Goal: Task Accomplishment & Management: Complete application form

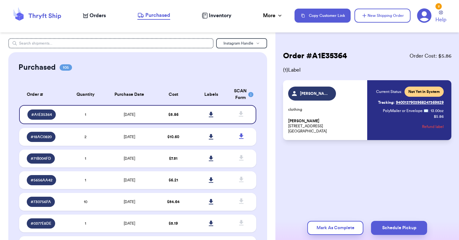
click at [105, 16] on span "Orders" at bounding box center [97, 16] width 16 height 8
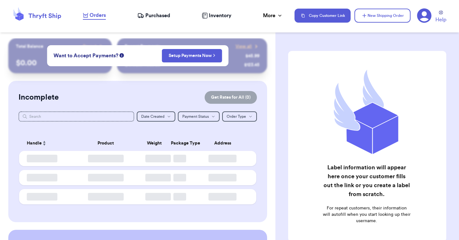
checkbox input "false"
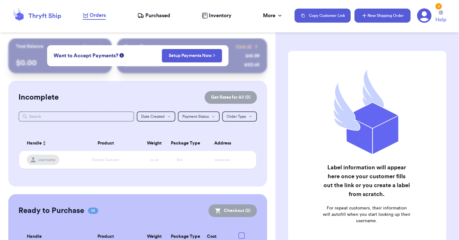
click at [381, 14] on button "New Shipping Order" at bounding box center [382, 16] width 56 height 14
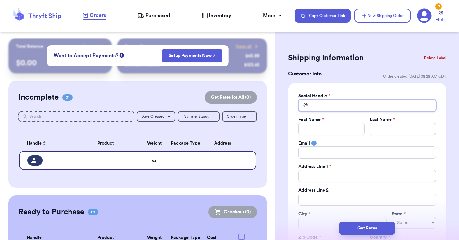
click at [318, 107] on input "Total Amount Paid" at bounding box center [367, 105] width 138 height 12
type input "A"
type input "Al"
type input "Ale"
type input "[PERSON_NAME]"
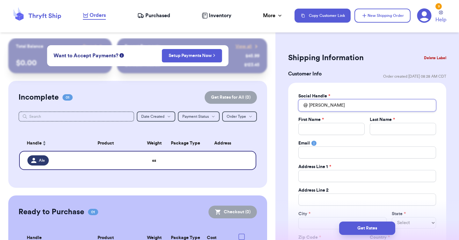
type input "[PERSON_NAME]"
type input "Alexic"
type input "[PERSON_NAME]"
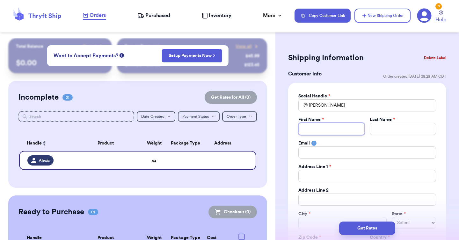
type input "A"
type input "Al"
type input "Ale"
type input "[PERSON_NAME]"
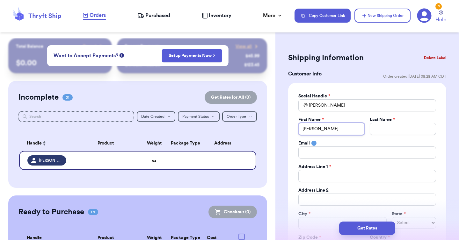
type input "[PERSON_NAME]"
type input "Z"
type input "Ze"
type input "Zep"
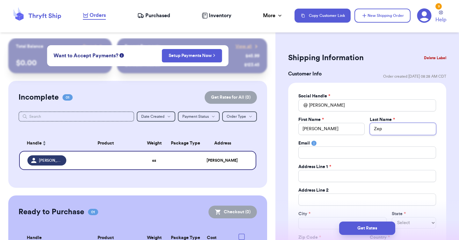
type input "Zepe"
type input "Zeped"
type input "[PERSON_NAME]"
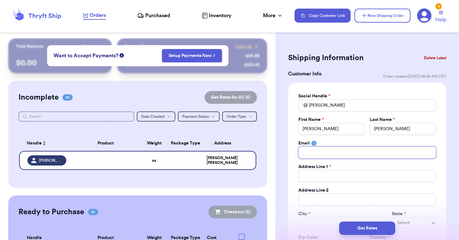
type input "4"
type input "43"
type input "437"
type input "437 W"
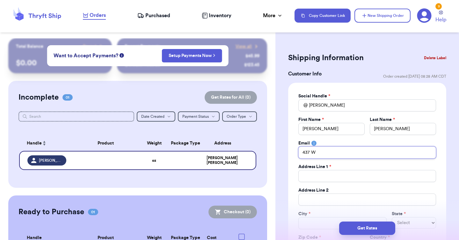
type input "437 W"
type input "437 W o"
type input "437 W"
type input "437 W R"
type input "437 W Ro"
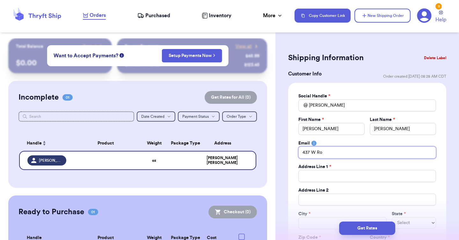
type input "437 W Rob"
type input "437 W Robe"
type input "437 W Rober"
type input "437 W [PERSON_NAME]"
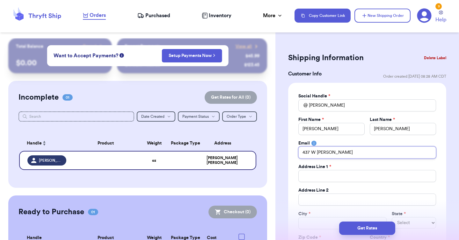
type input "437 W [PERSON_NAME]"
type input "[STREET_ADDRESS][PERSON_NAME]"
click at [318, 151] on input "[STREET_ADDRESS][PERSON_NAME]" at bounding box center [367, 152] width 138 height 12
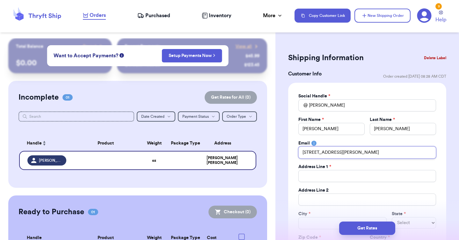
click at [318, 151] on input "[STREET_ADDRESS][PERSON_NAME]" at bounding box center [367, 152] width 138 height 12
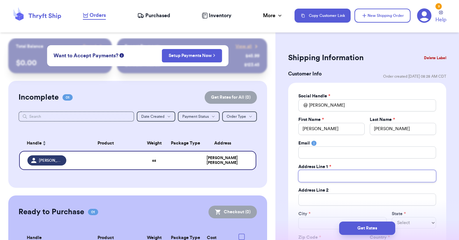
click at [323, 172] on input "Total Amount Paid" at bounding box center [367, 176] width 138 height 12
paste input "[STREET_ADDRESS][PERSON_NAME]"
type input "[STREET_ADDRESS][PERSON_NAME]"
drag, startPoint x: 311, startPoint y: 223, endPoint x: 311, endPoint y: 219, distance: 4.1
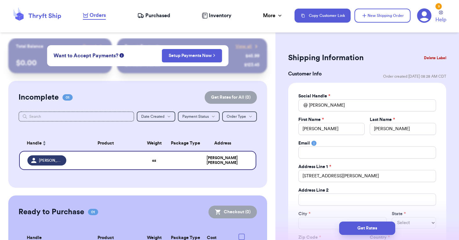
click at [311, 223] on div "Get Rates" at bounding box center [366, 228] width 173 height 13
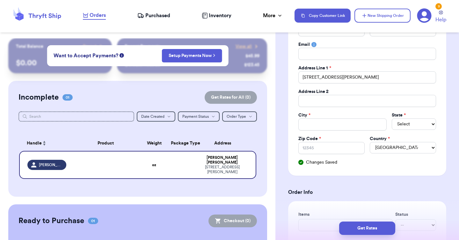
scroll to position [99, 0]
click at [310, 121] on input "Total Amount Paid" at bounding box center [342, 124] width 88 height 12
type input "O"
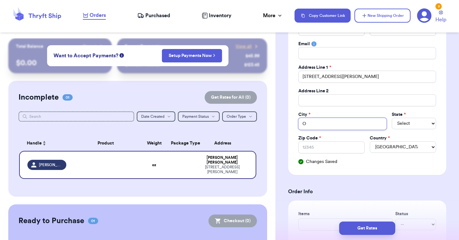
type input "Ox"
type input "Oxn"
type input "Oxna"
type input "Oxnar"
type input "Oxnard"
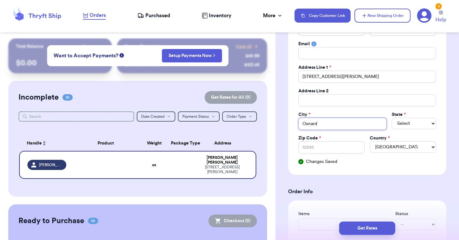
type input "Oxnard"
select select "CA"
type input "9"
type input "93"
type input "930"
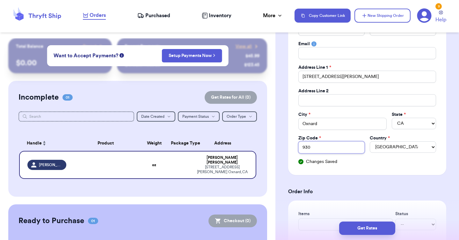
type input "9303"
type input "93030"
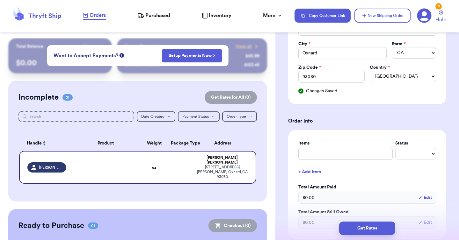
scroll to position [171, 0]
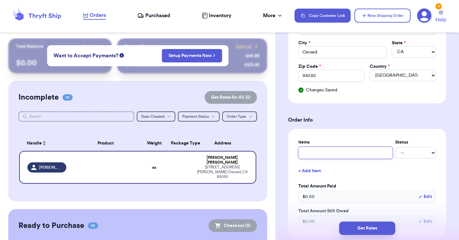
click at [318, 157] on input "text" at bounding box center [345, 153] width 94 height 12
type input "v"
type input "vi"
type input "vin"
type input "vint"
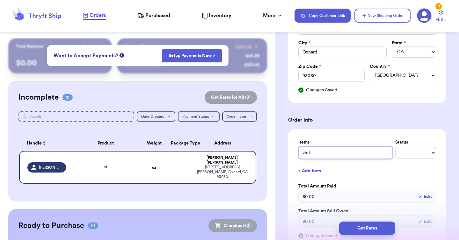
type input "vinta"
type input "vintag"
type input "vintage"
type input "vintage o"
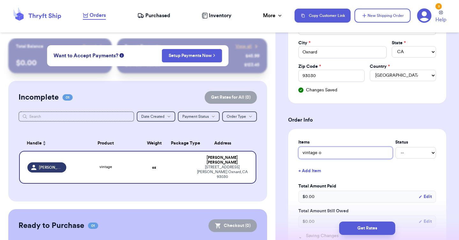
type input "vintage os"
type input "vintage osh"
type input "vintage osh o"
type input "vintage osh ov"
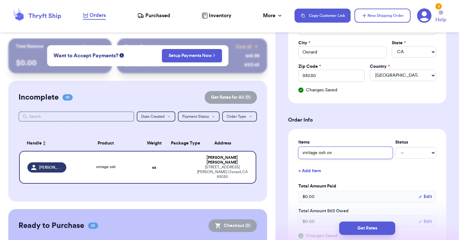
type input "vintage osh ove"
type input "vintage osh over"
type input "vintage osh overa"
type input "vintage osh overal"
type input "vintage osh overall"
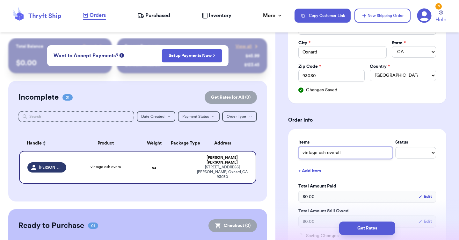
type input "vintage osh overalls"
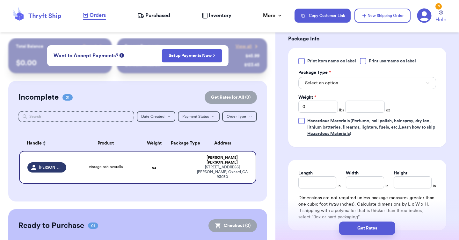
scroll to position [403, 0]
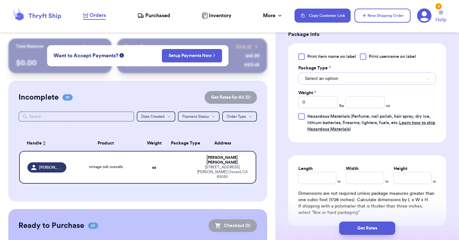
click at [335, 79] on span "Select an option" at bounding box center [321, 78] width 33 height 6
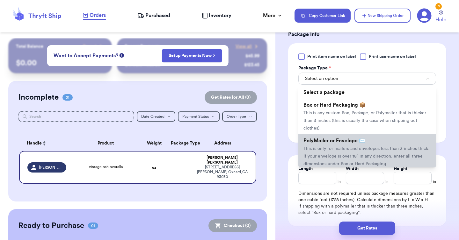
click at [331, 149] on span "This is only for mailers and envelopes less than 3 inches thick. If your envelo…" at bounding box center [366, 156] width 126 height 20
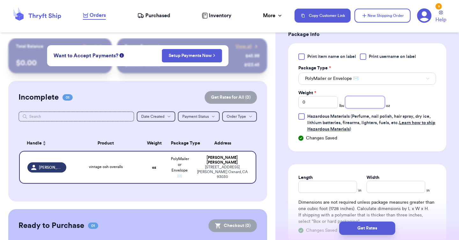
click at [357, 107] on input "number" at bounding box center [364, 102] width 39 height 12
type input "9"
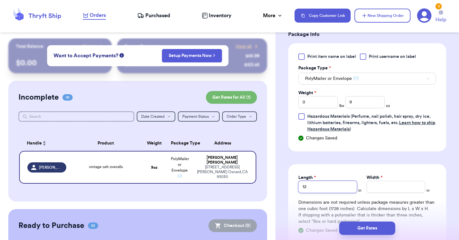
type input "12"
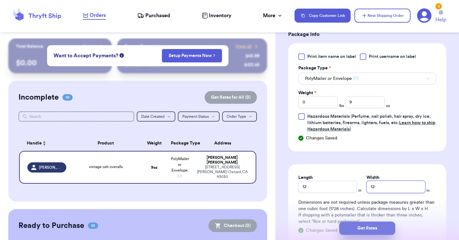
type input "12"
click at [379, 230] on button "Get Rates" at bounding box center [367, 228] width 56 height 13
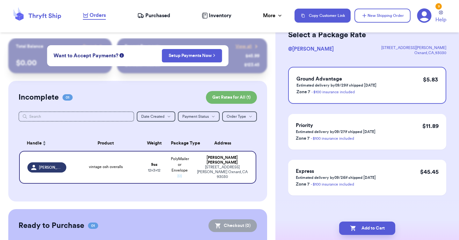
scroll to position [0, 0]
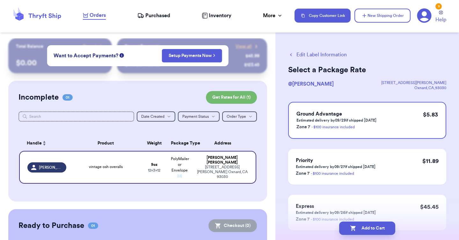
click at [379, 230] on button "Add to Cart" at bounding box center [367, 228] width 56 height 13
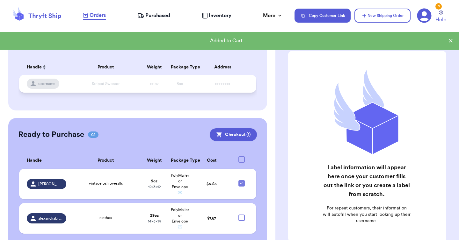
scroll to position [86, 0]
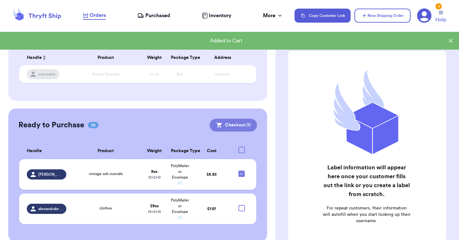
click at [233, 125] on button "Checkout ( 1 )" at bounding box center [233, 125] width 47 height 13
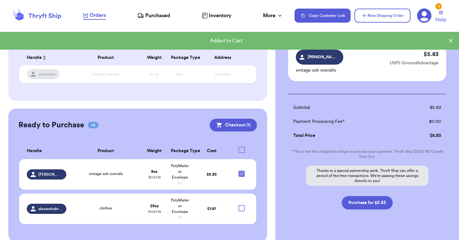
scroll to position [45, 0]
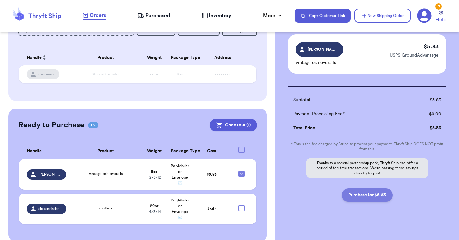
click at [356, 193] on button "Purchase for $5.83" at bounding box center [366, 195] width 51 height 13
checkbox input "false"
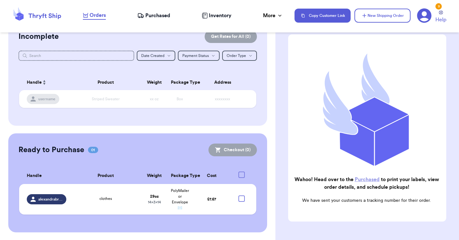
scroll to position [60, 0]
click at [157, 15] on span "Purchased" at bounding box center [157, 16] width 25 height 8
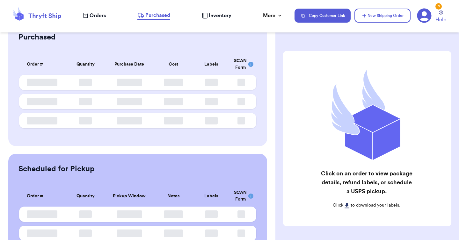
scroll to position [34, 0]
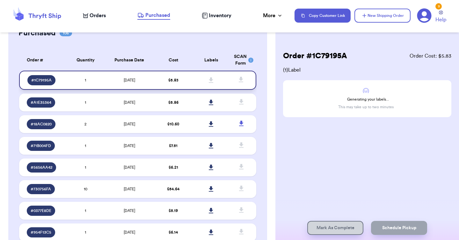
click at [145, 82] on td "[DATE]" at bounding box center [129, 80] width 50 height 19
click at [44, 78] on span "# 1C79195A" at bounding box center [41, 80] width 20 height 5
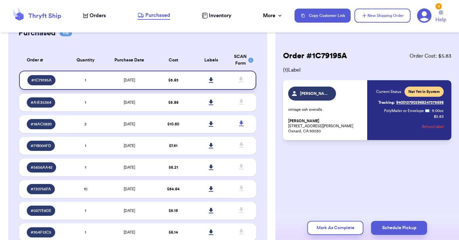
click at [210, 81] on icon at bounding box center [211, 80] width 5 height 6
